Goal: Transaction & Acquisition: Purchase product/service

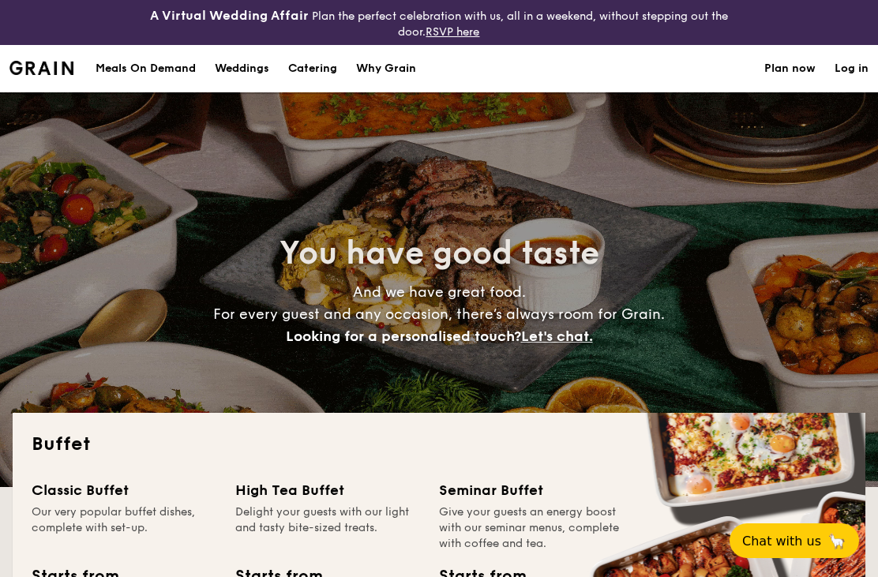
select select
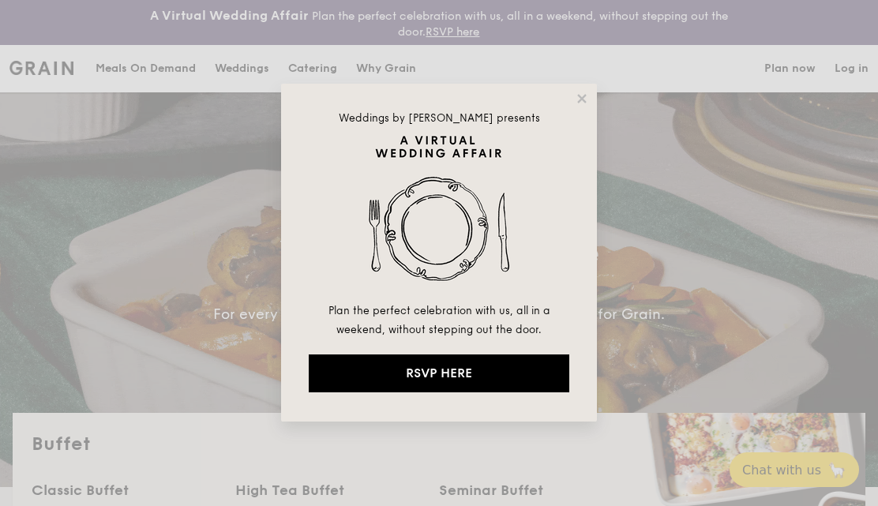
click at [571, 109] on div "Weddings by [PERSON_NAME] presents Plan the perfect celebration with us, all in…" at bounding box center [439, 253] width 316 height 338
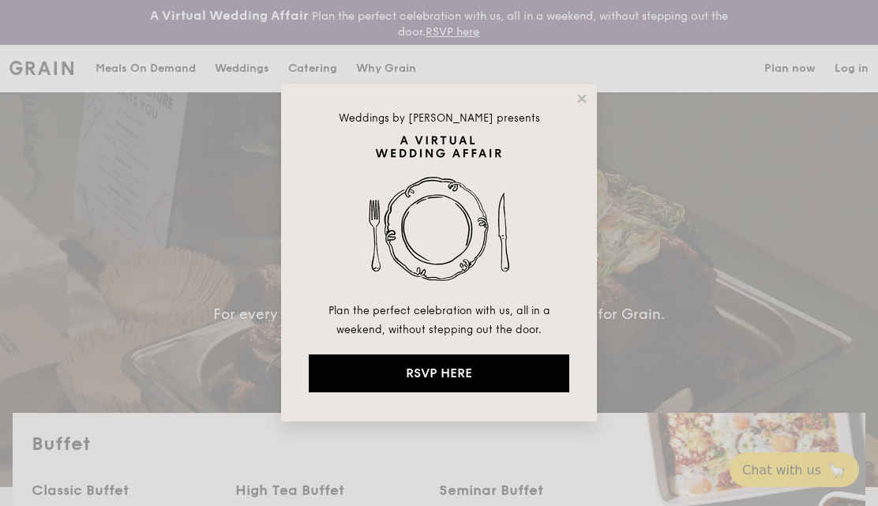
click at [588, 101] on icon at bounding box center [582, 99] width 14 height 14
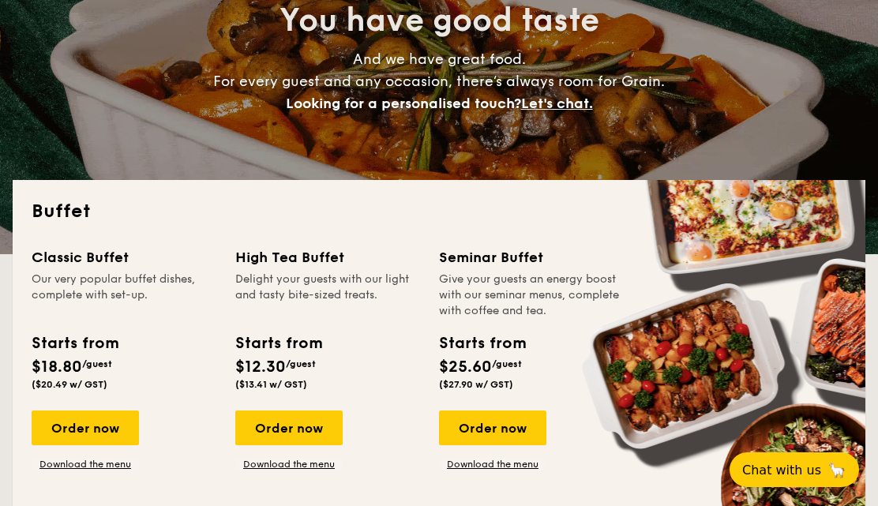
scroll to position [231, 0]
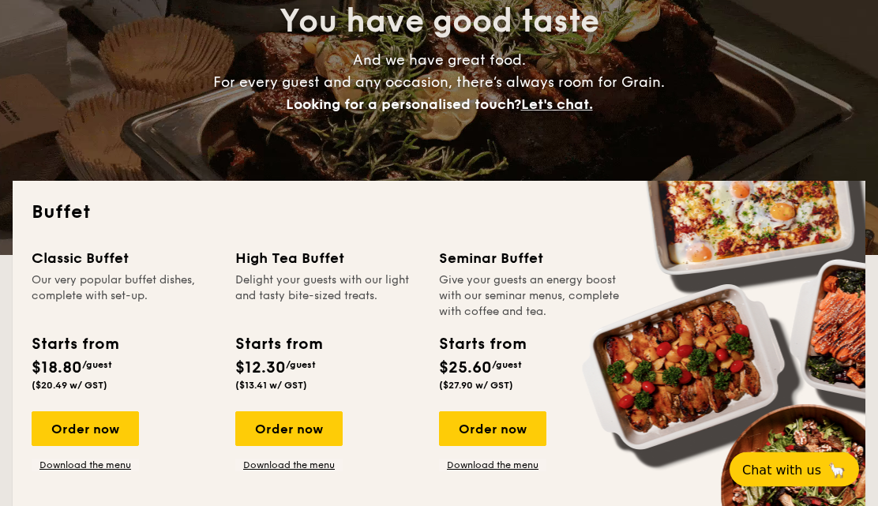
click at [100, 285] on div "Our very popular buffet dishes, complete with set-up." at bounding box center [124, 296] width 185 height 47
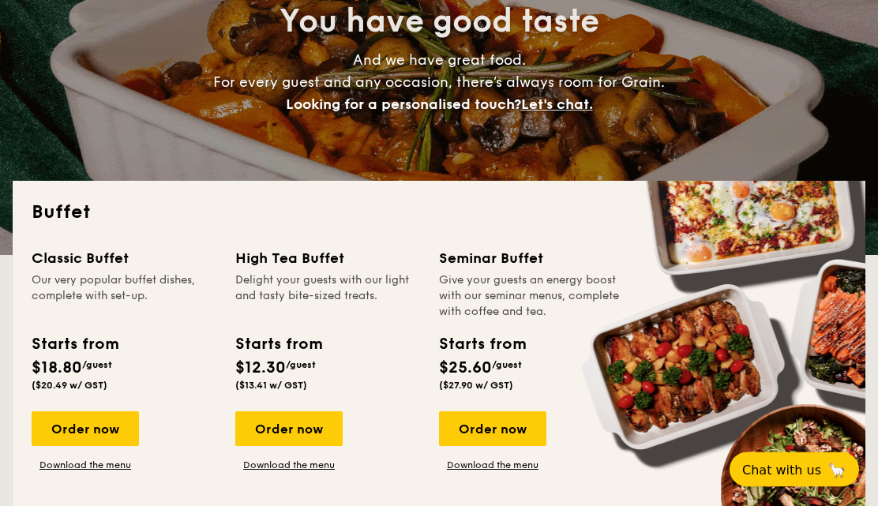
click at [99, 437] on div "Order now" at bounding box center [85, 429] width 107 height 35
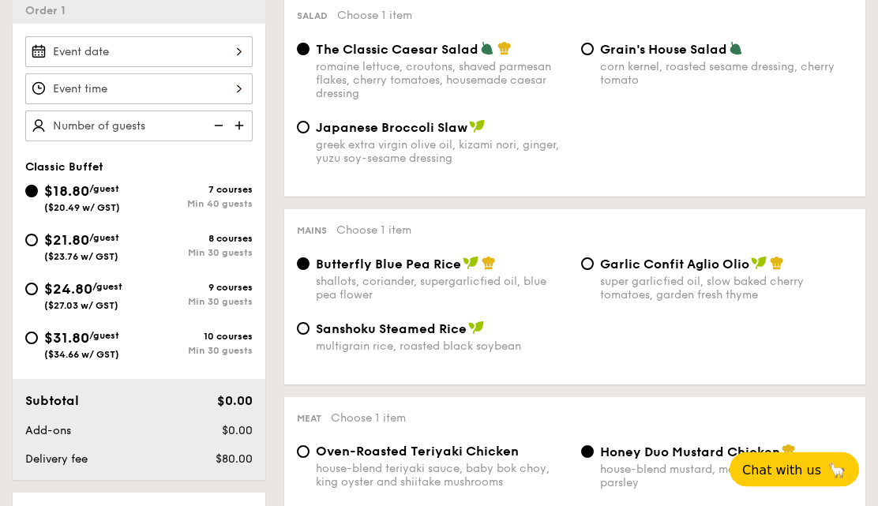
scroll to position [498, 0]
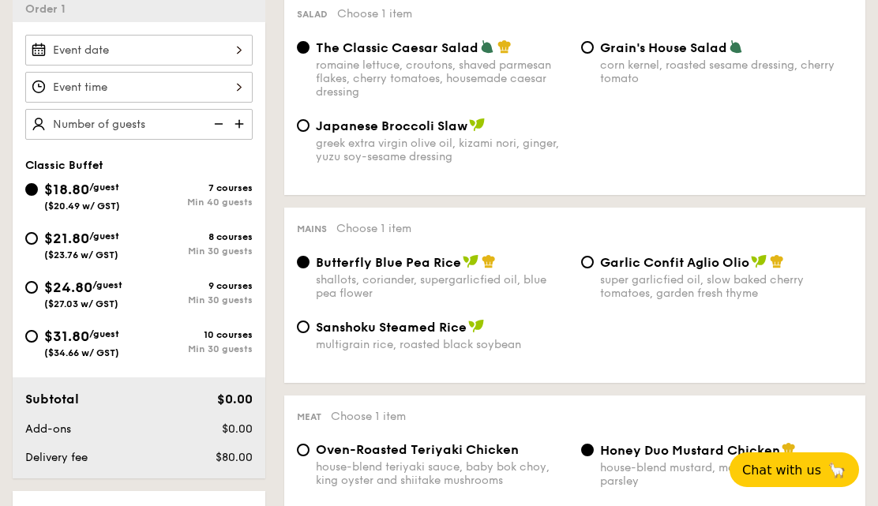
click at [32, 240] on input "$21.80 /guest ($23.76 w/ GST) 8 courses Min 30 guests" at bounding box center [31, 238] width 13 height 13
radio input "true"
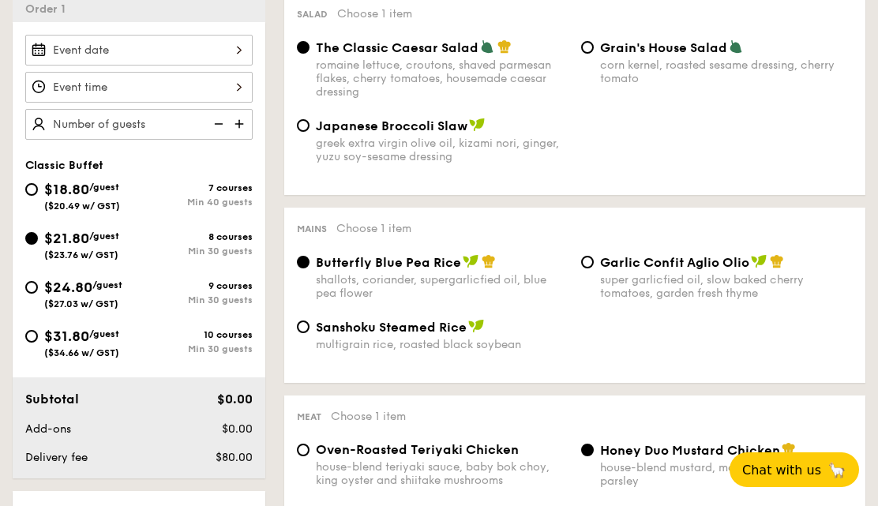
radio input "true"
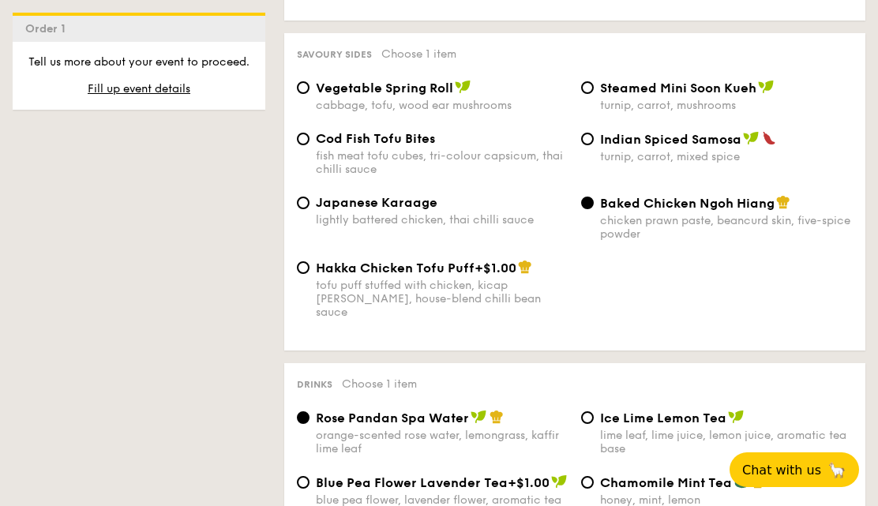
scroll to position [2796, 0]
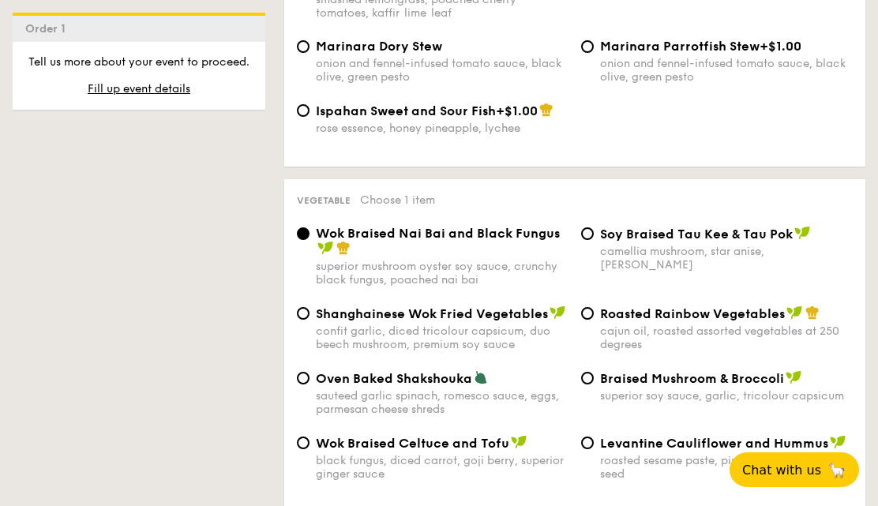
select select
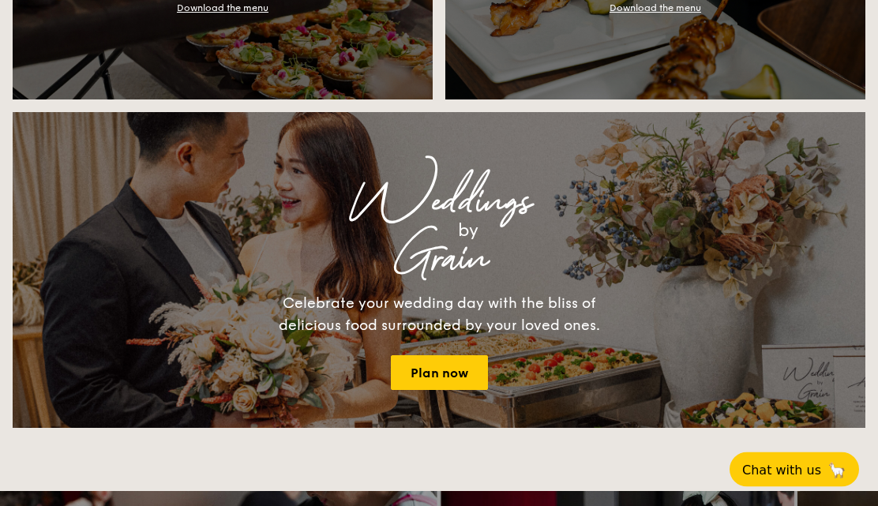
scroll to position [1695, 0]
